Goal: Check status: Check status

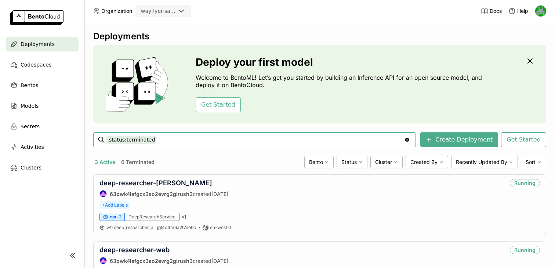
click at [183, 11] on icon at bounding box center [181, 11] width 4 height 2
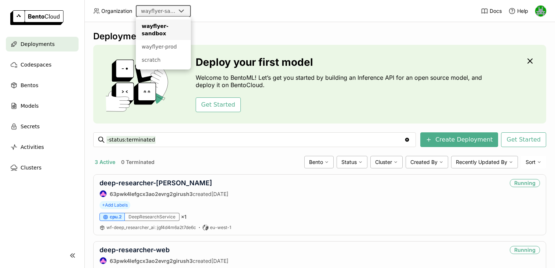
click at [223, 8] on header "Organization wayflyer-sandbox Docs Help" at bounding box center [277, 11] width 555 height 22
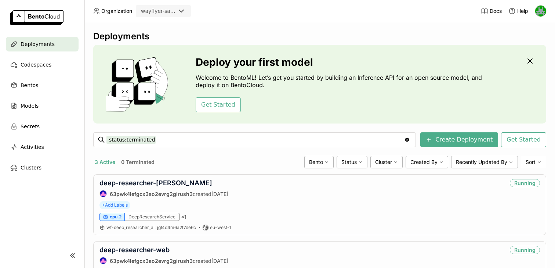
click at [183, 11] on icon at bounding box center [181, 11] width 9 height 9
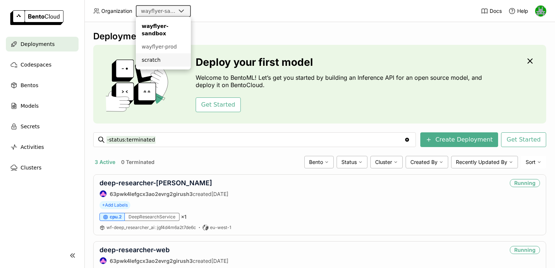
click at [170, 54] on li "scratch" at bounding box center [163, 59] width 55 height 13
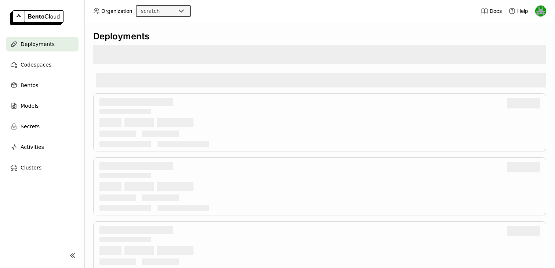
click at [176, 10] on div "scratch" at bounding box center [157, 11] width 40 height 10
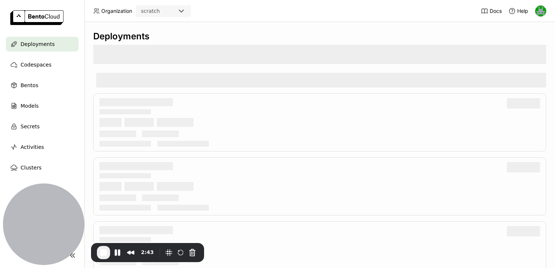
click at [156, 11] on div "scratch" at bounding box center [150, 10] width 19 height 7
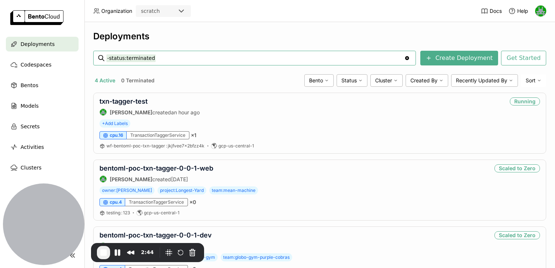
click at [162, 12] on div "scratch" at bounding box center [157, 11] width 40 height 10
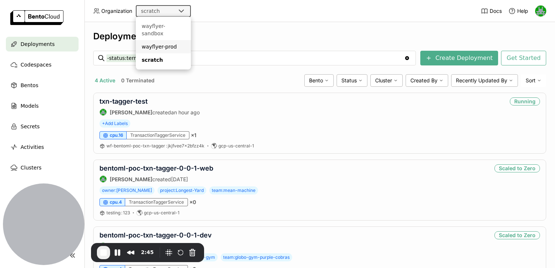
click at [157, 43] on div "wayflyer-prod" at bounding box center [163, 46] width 43 height 7
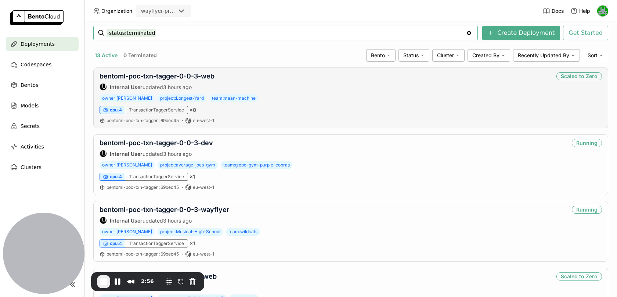
scroll to position [120, 0]
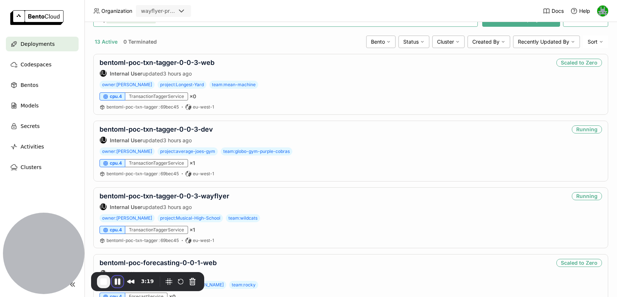
click at [115, 283] on button "Pause Recording" at bounding box center [118, 282] width 12 height 12
click at [130, 281] on button "Rewind and Trim Recording" at bounding box center [132, 283] width 12 height 12
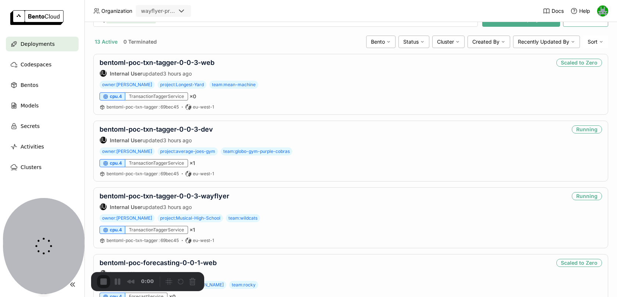
click at [23, 248] on div at bounding box center [44, 239] width 82 height 82
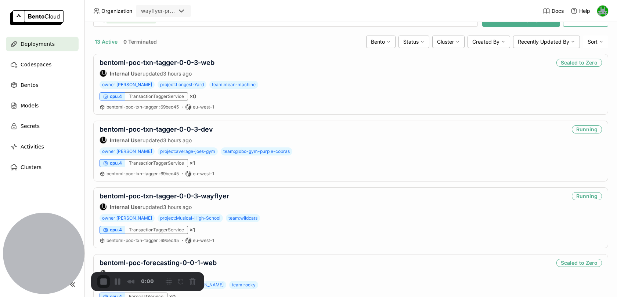
click at [140, 289] on div "0:00" at bounding box center [147, 281] width 113 height 19
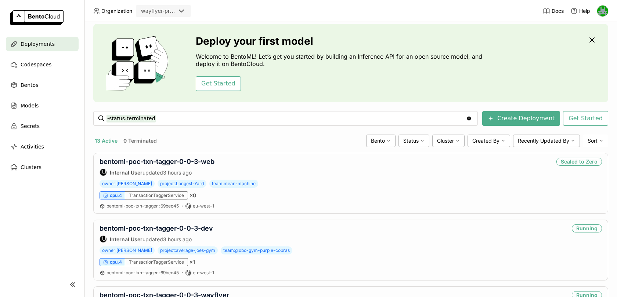
scroll to position [0, 0]
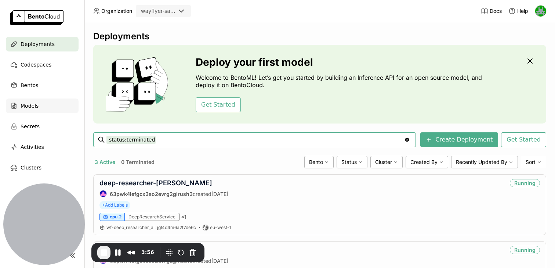
click at [38, 107] on div "Models" at bounding box center [42, 105] width 73 height 15
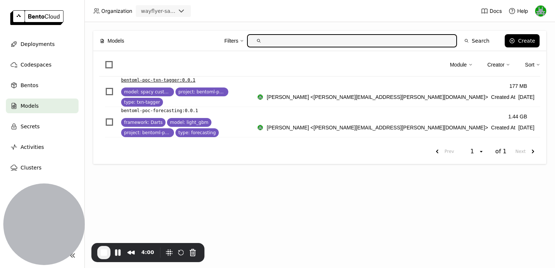
click at [166, 82] on p "bentoml-poc-txn-tagger : 0.0.1" at bounding box center [158, 79] width 74 height 7
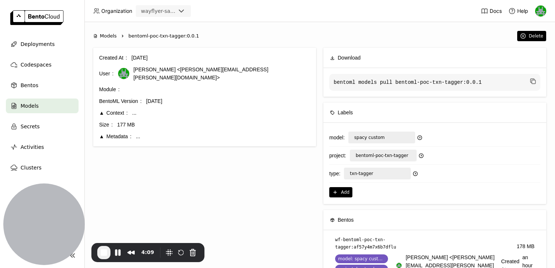
click at [101, 134] on div "Metadata" at bounding box center [115, 136] width 32 height 8
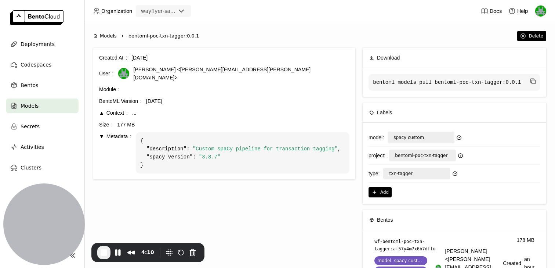
click at [101, 109] on div "Context" at bounding box center [113, 113] width 29 height 8
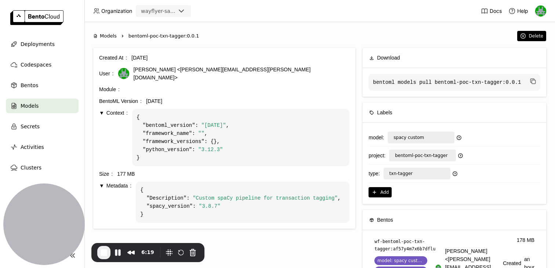
click at [173, 13] on div "wayflyer-sandbox" at bounding box center [158, 10] width 35 height 7
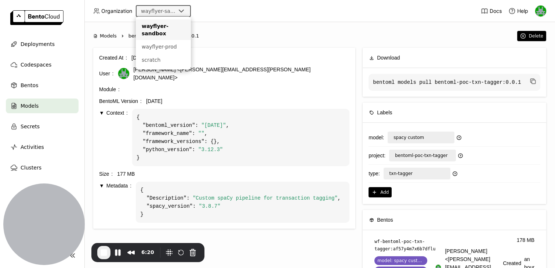
click at [97, 15] on div "Organization wayflyer-sandbox" at bounding box center [142, 11] width 115 height 12
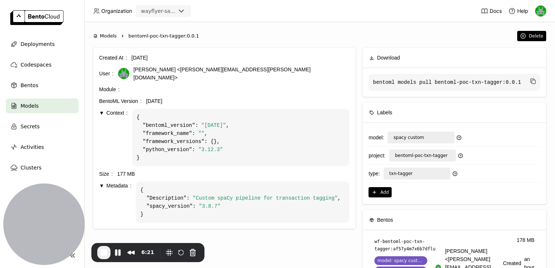
click at [57, 36] on link at bounding box center [42, 18] width 84 height 37
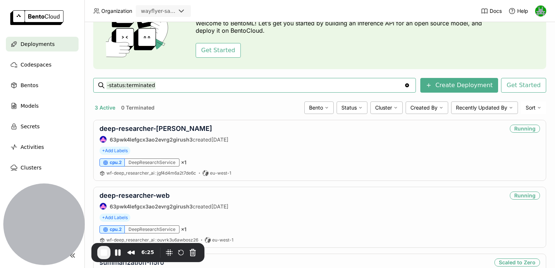
scroll to position [57, 0]
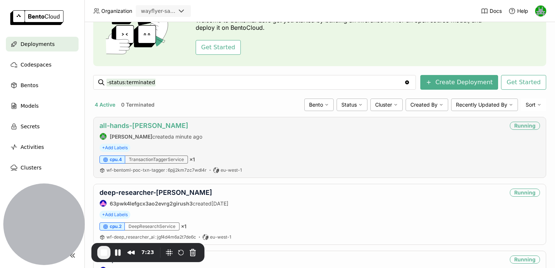
click at [119, 128] on link "all-hands-dev" at bounding box center [144, 126] width 89 height 8
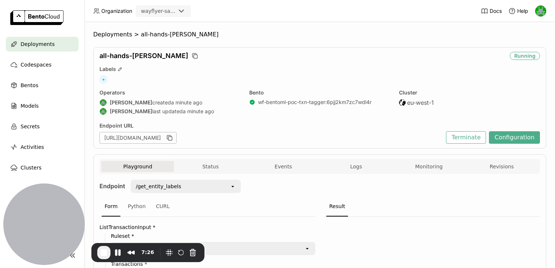
scroll to position [3, 0]
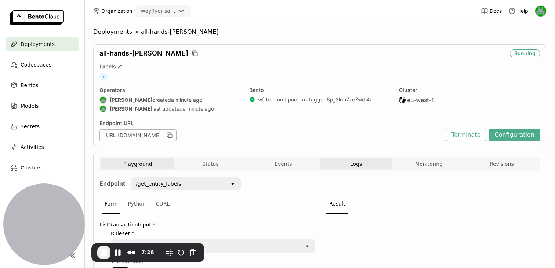
click at [359, 167] on button "Logs" at bounding box center [356, 163] width 73 height 11
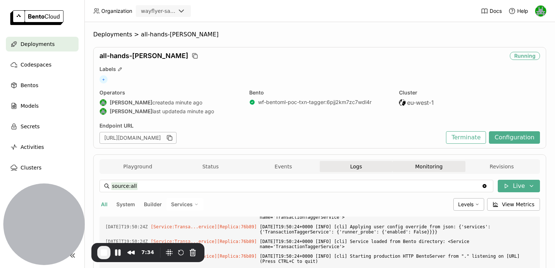
click at [419, 168] on button "Monitoring" at bounding box center [429, 166] width 73 height 11
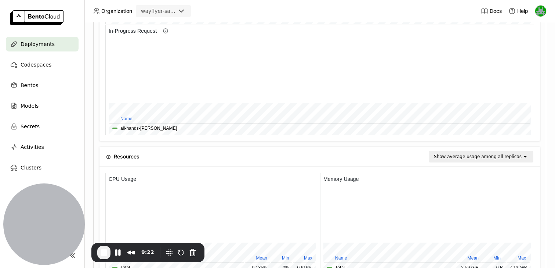
scroll to position [551, 0]
click at [117, 253] on button "Pause Recording" at bounding box center [118, 252] width 12 height 12
click at [101, 253] on button "End Recording" at bounding box center [103, 253] width 12 height 12
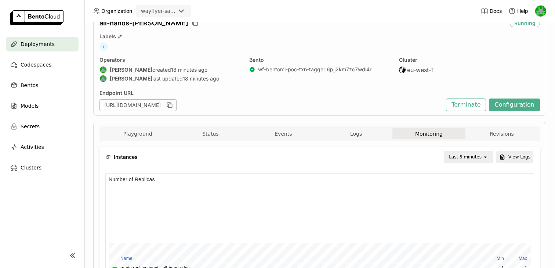
scroll to position [0, 0]
